Goal: Find contact information: Find contact information

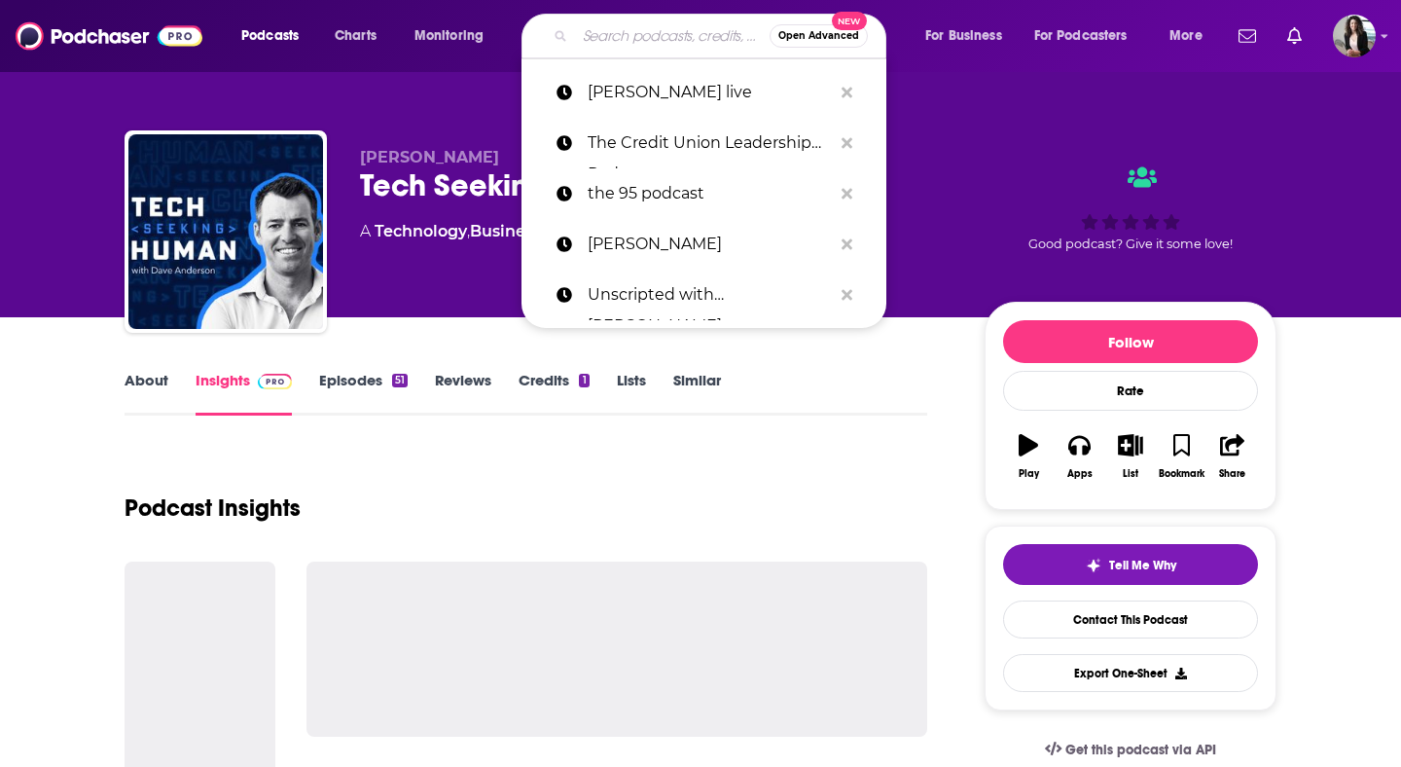
click at [659, 43] on input "Search podcasts, credits, & more..." at bounding box center [672, 35] width 195 height 31
paste input "Stand to Reason Weekly Podcast"
type input "Stand to Reason Weekly Podcast"
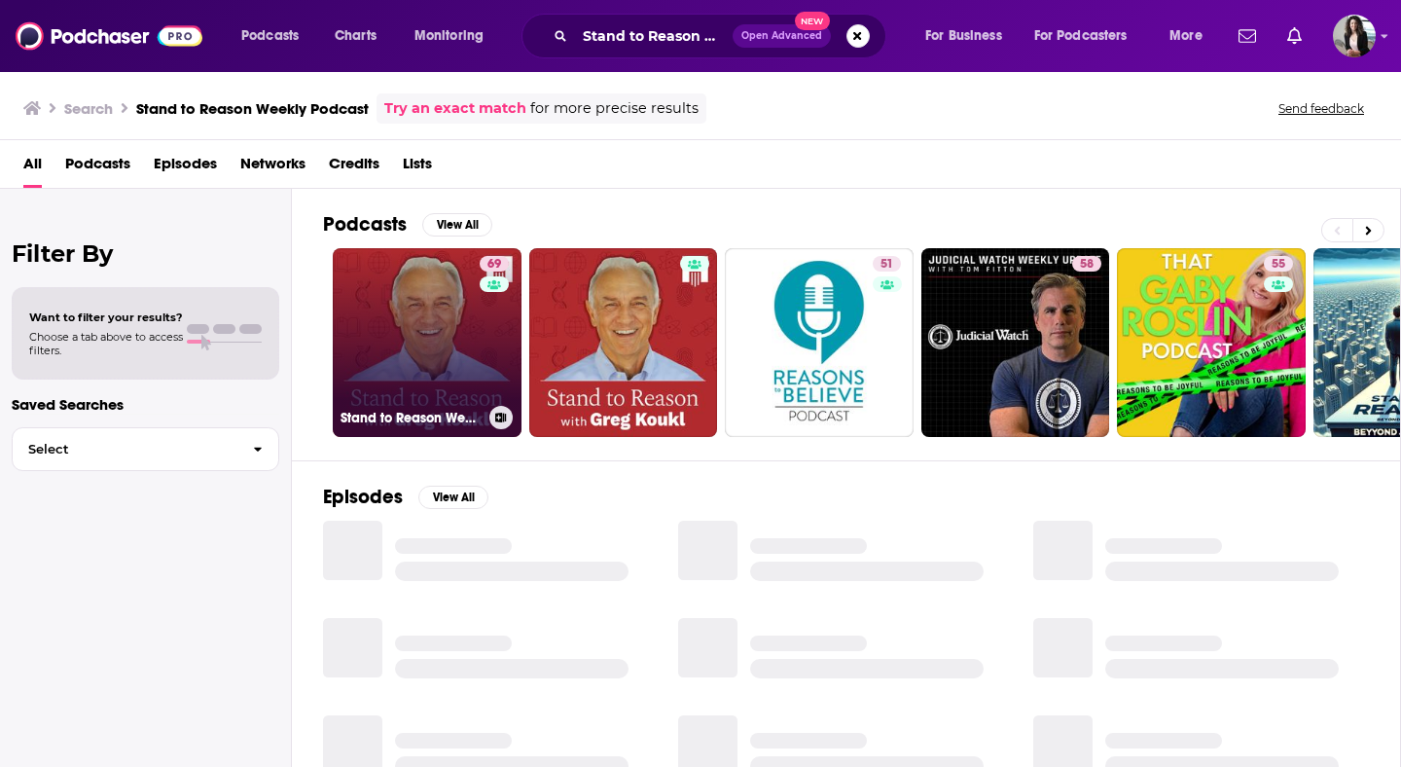
click at [418, 338] on link "69 Stand to Reason Weekly Podcast" at bounding box center [427, 342] width 189 height 189
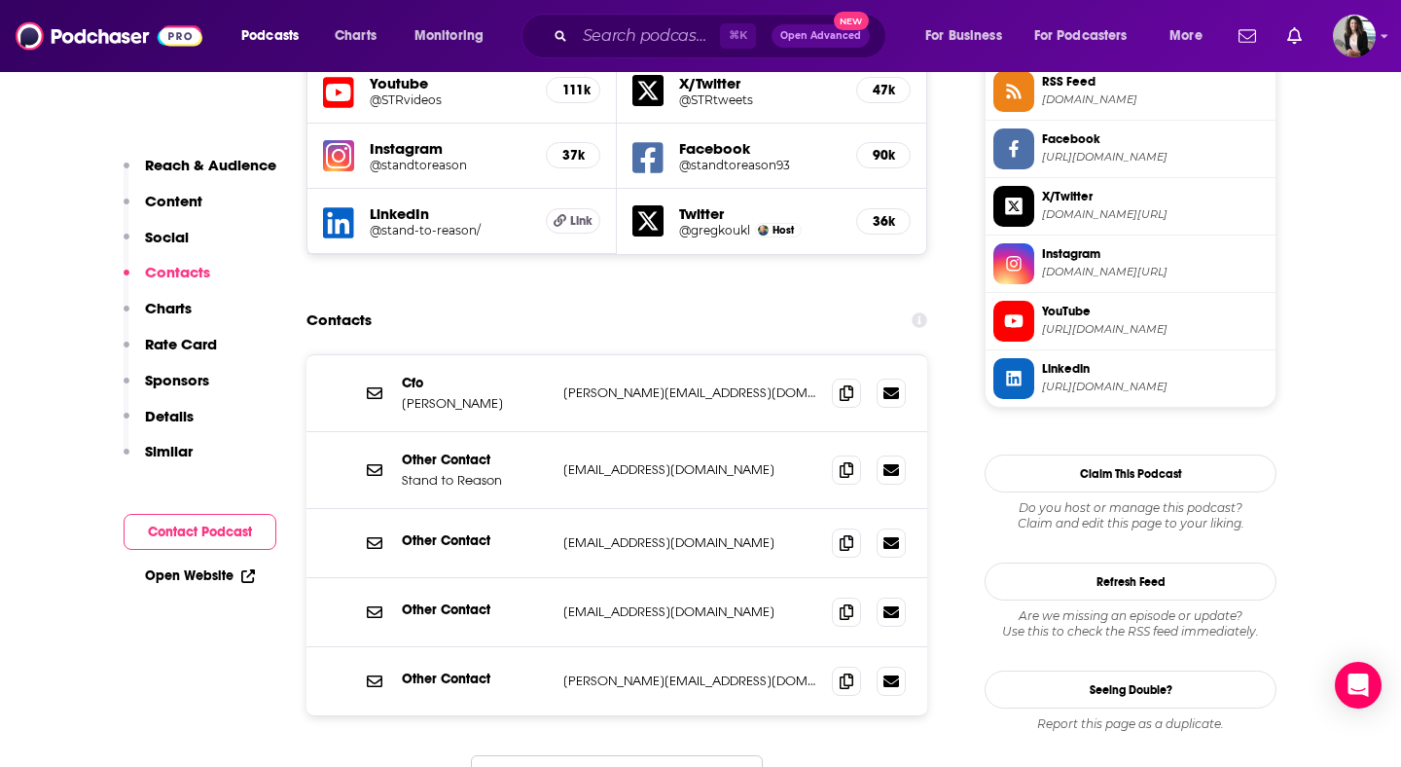
scroll to position [1827, 0]
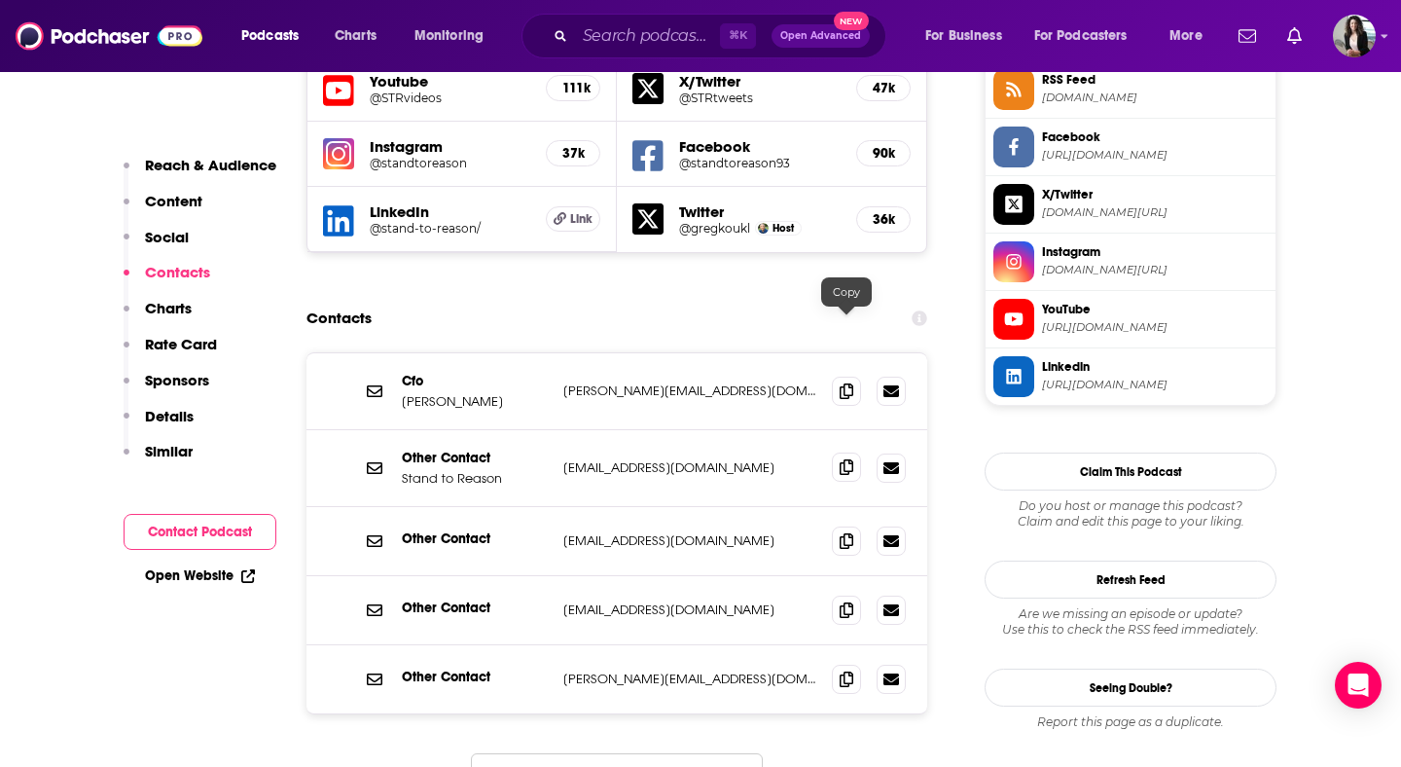
click at [853, 453] on span at bounding box center [846, 467] width 29 height 29
click at [842, 601] on icon at bounding box center [847, 609] width 14 height 16
click at [671, 26] on input "Search podcasts, credits, & more..." at bounding box center [647, 35] width 145 height 31
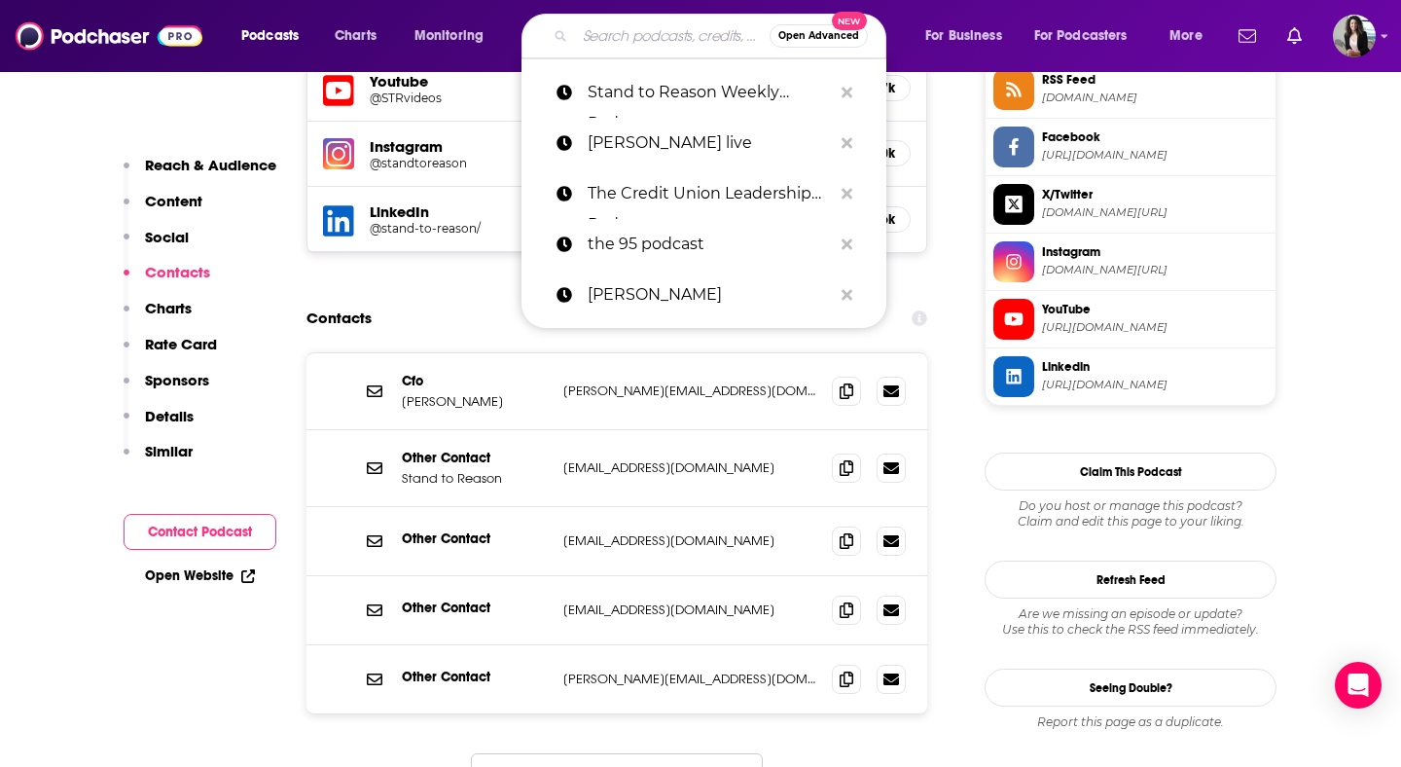
paste input "Unashamed Podcast"
type input "Unashamed Podcast"
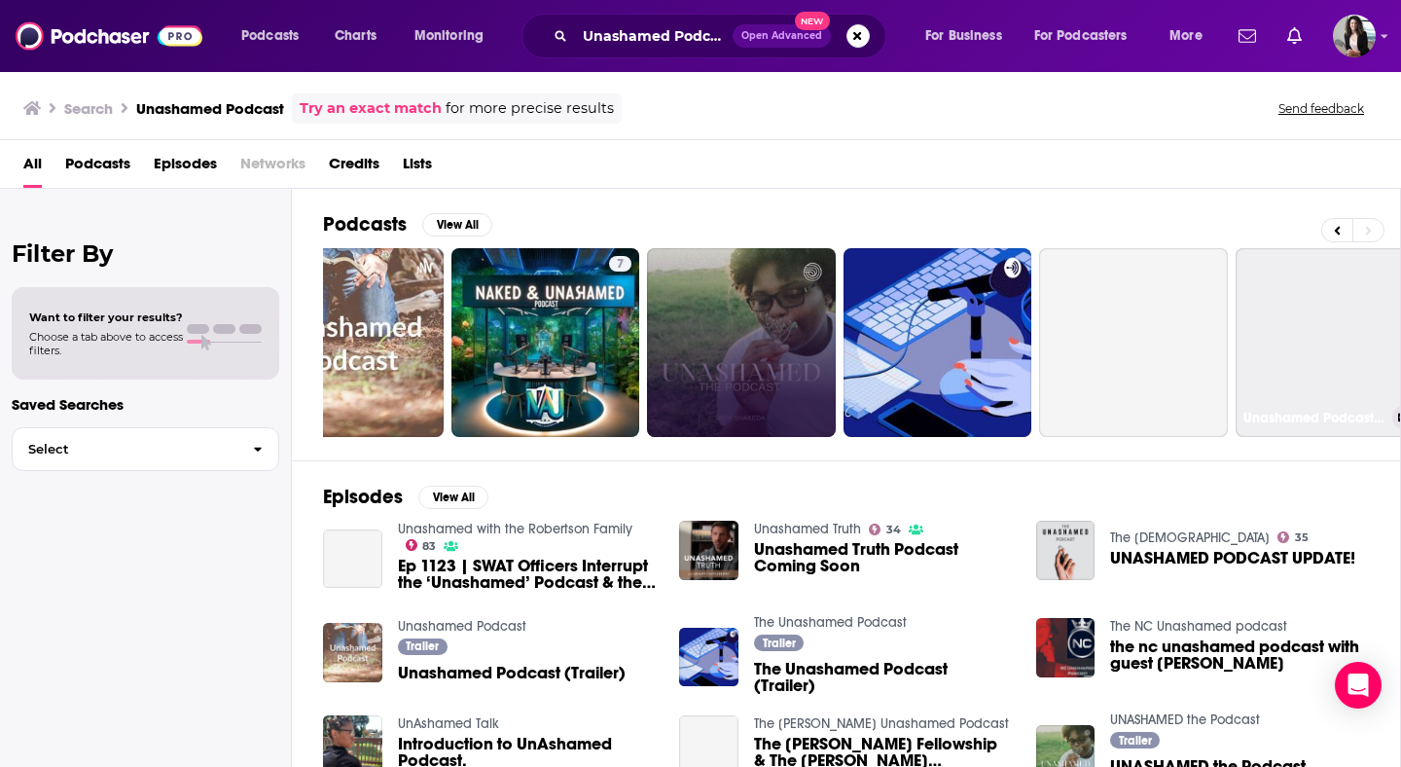
scroll to position [0, 709]
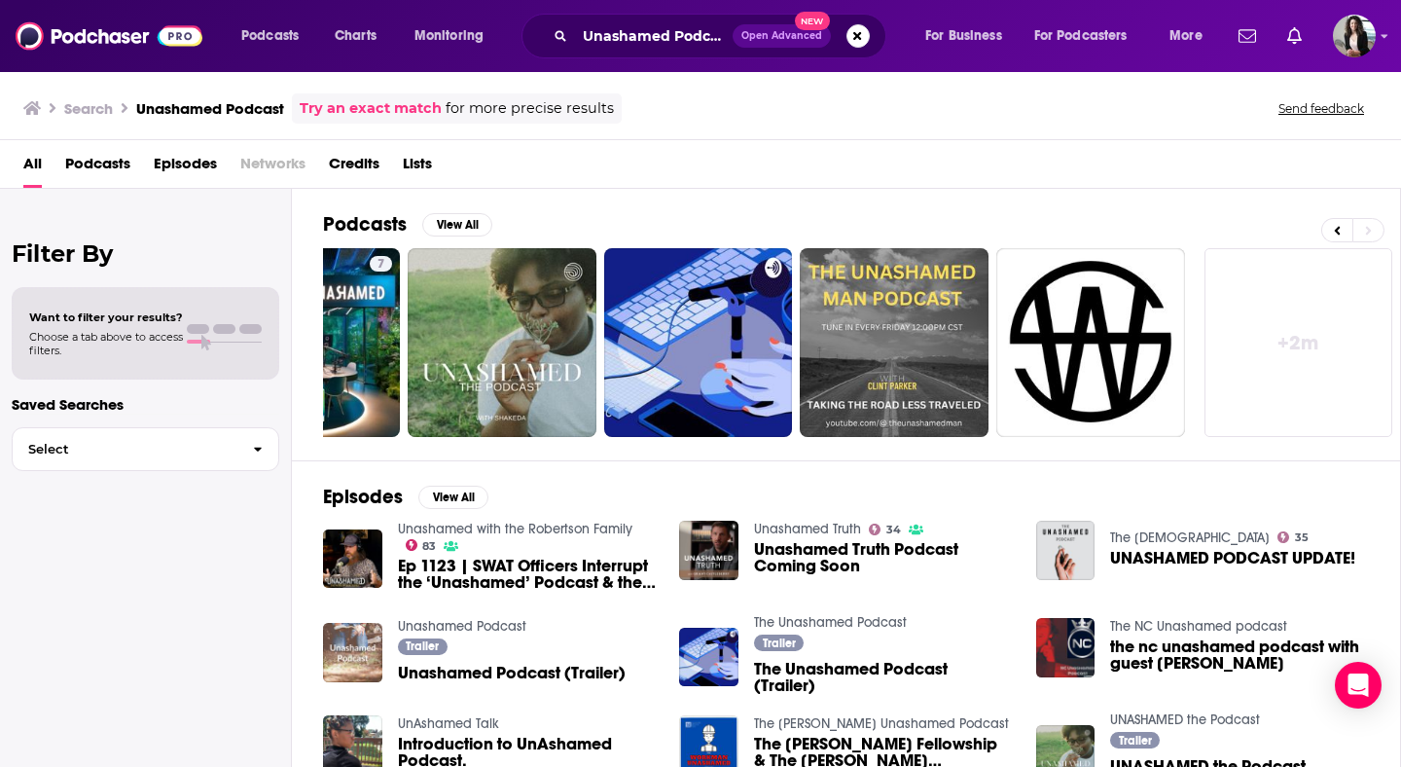
click at [609, 526] on link "Unashamed with the Robertson Family" at bounding box center [515, 529] width 235 height 17
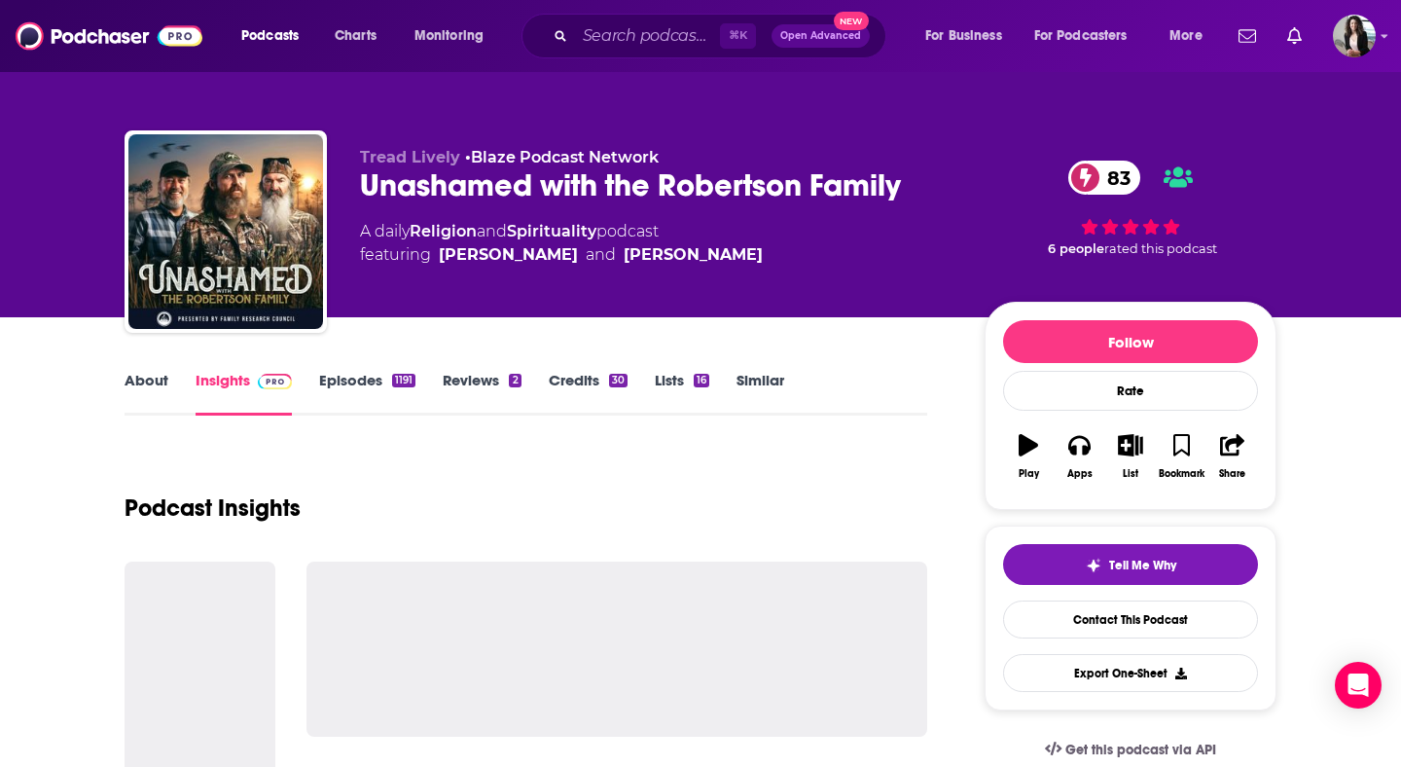
click at [381, 381] on link "Episodes 1191" at bounding box center [367, 393] width 96 height 45
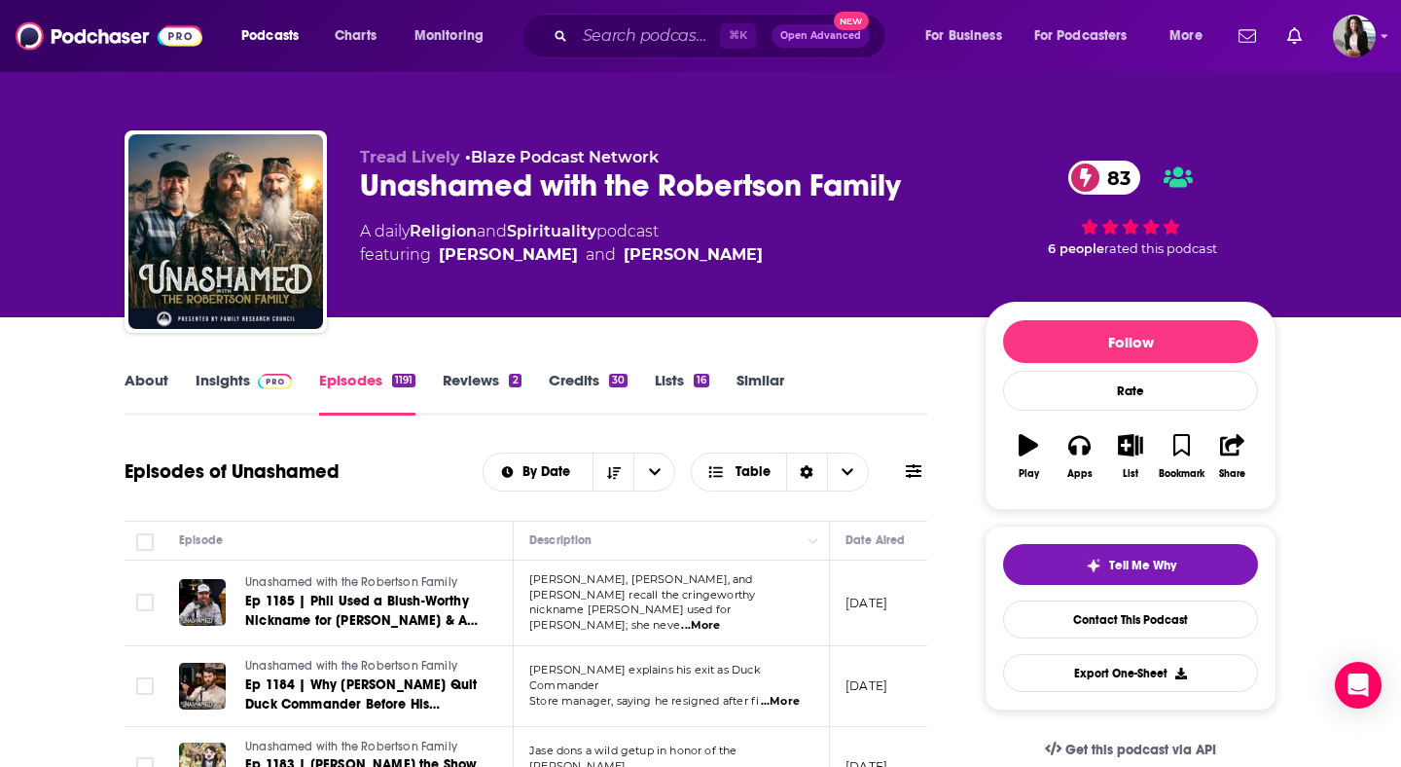
click at [230, 394] on link "Insights" at bounding box center [244, 393] width 96 height 45
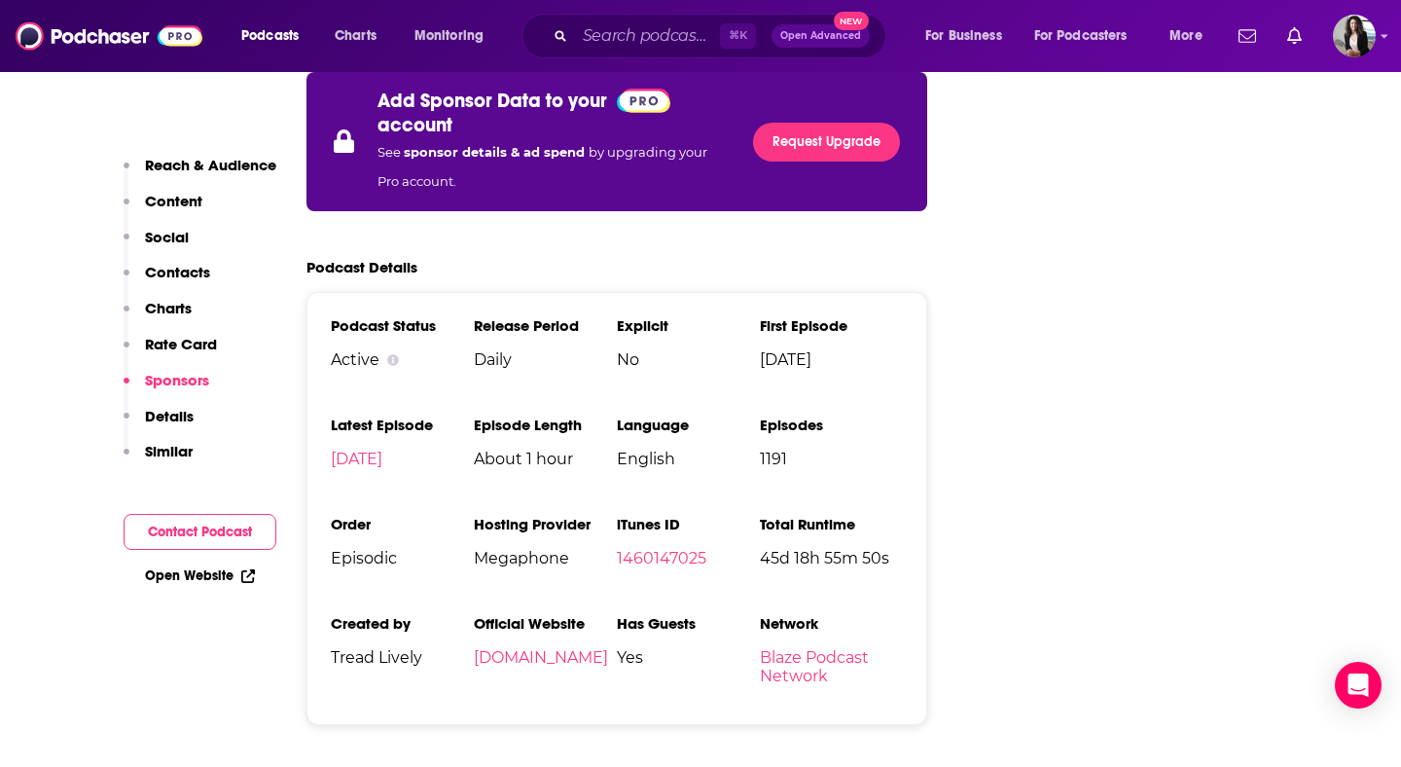
scroll to position [3819, 0]
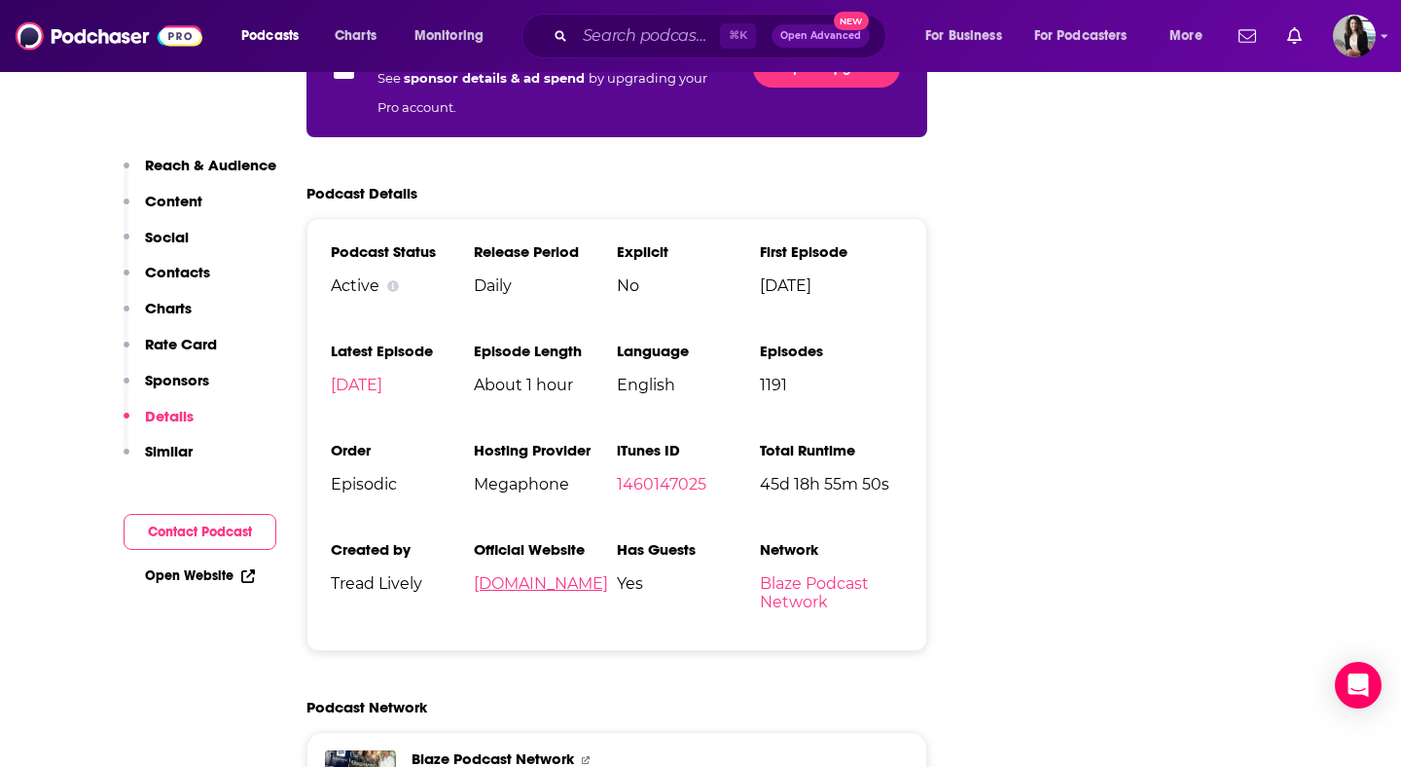
click at [595, 574] on link "[DOMAIN_NAME]" at bounding box center [541, 583] width 134 height 18
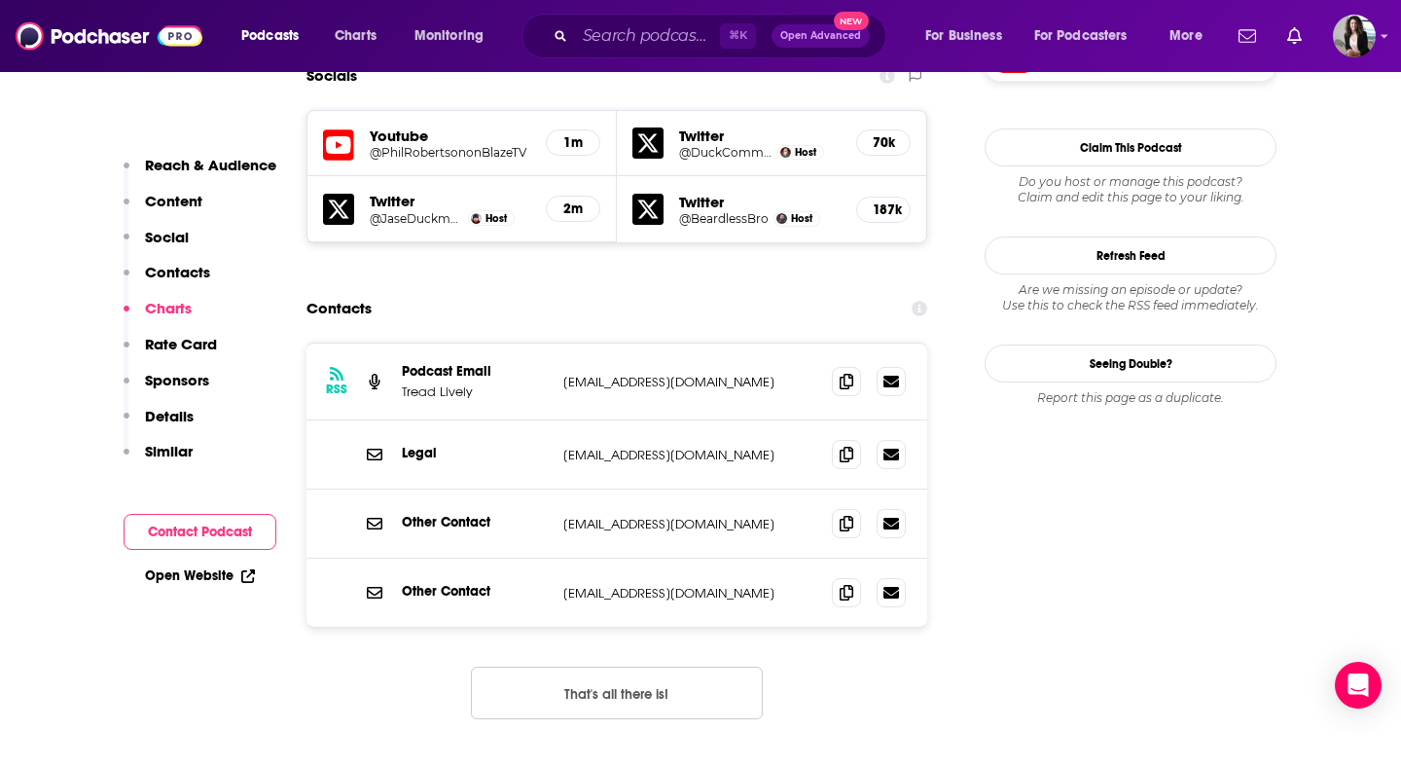
scroll to position [1715, 0]
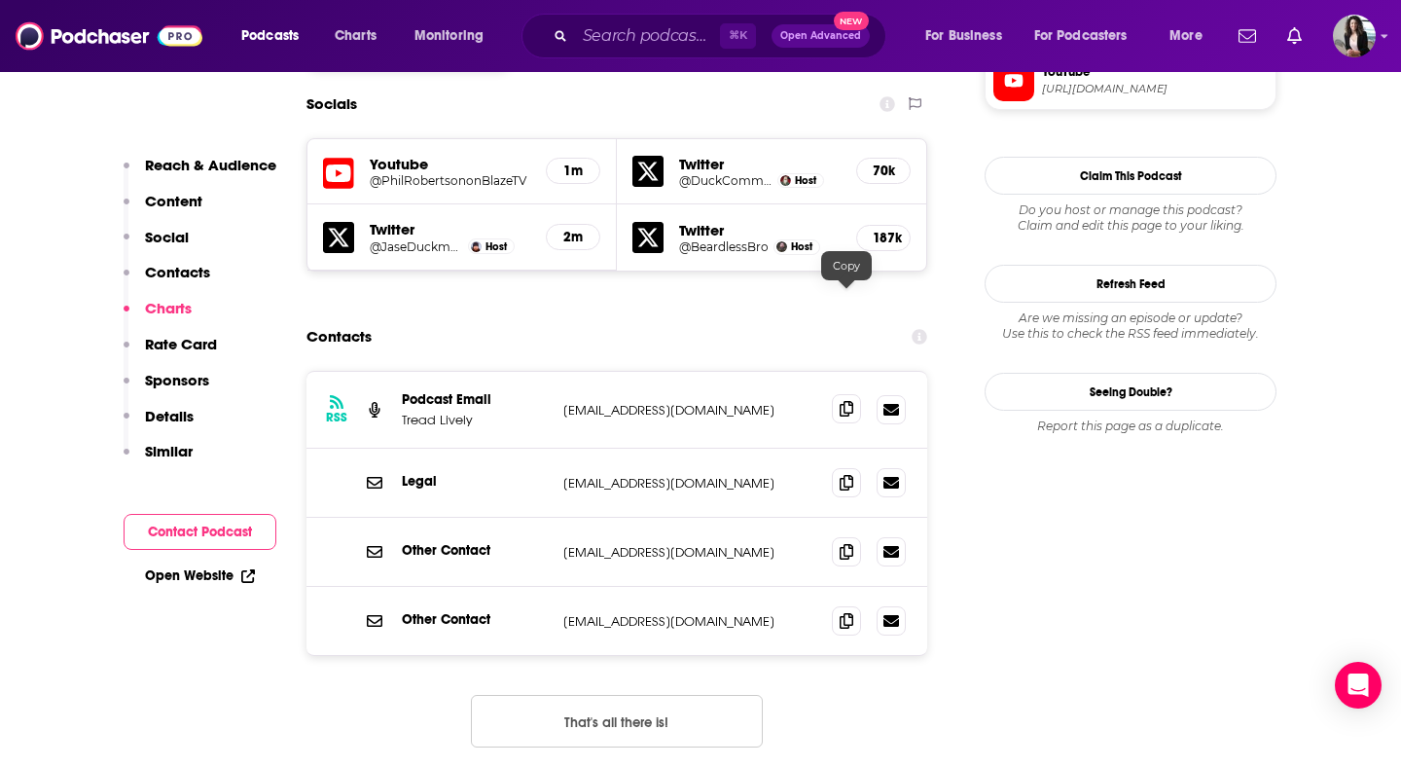
click at [848, 401] on icon at bounding box center [847, 409] width 14 height 16
click at [849, 605] on span at bounding box center [846, 619] width 29 height 29
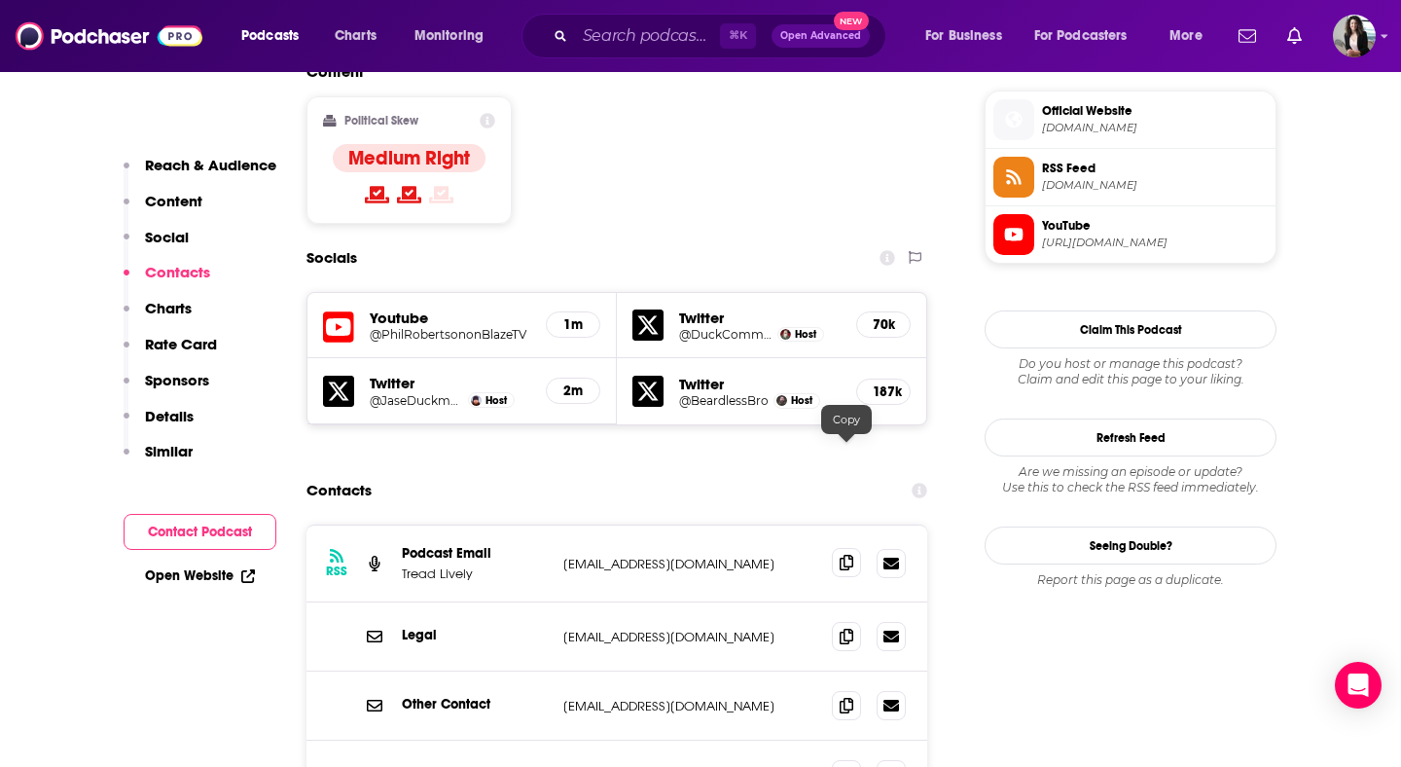
scroll to position [1560, 0]
click at [402, 309] on h5 "Youtube" at bounding box center [450, 318] width 161 height 18
click at [387, 294] on div "Youtube @PhilRobertsononBlazeTV 1m" at bounding box center [462, 327] width 309 height 66
click at [566, 312] on div "1m" at bounding box center [573, 325] width 54 height 26
click at [334, 310] on icon at bounding box center [338, 328] width 31 height 36
